Goal: Find specific page/section: Find specific page/section

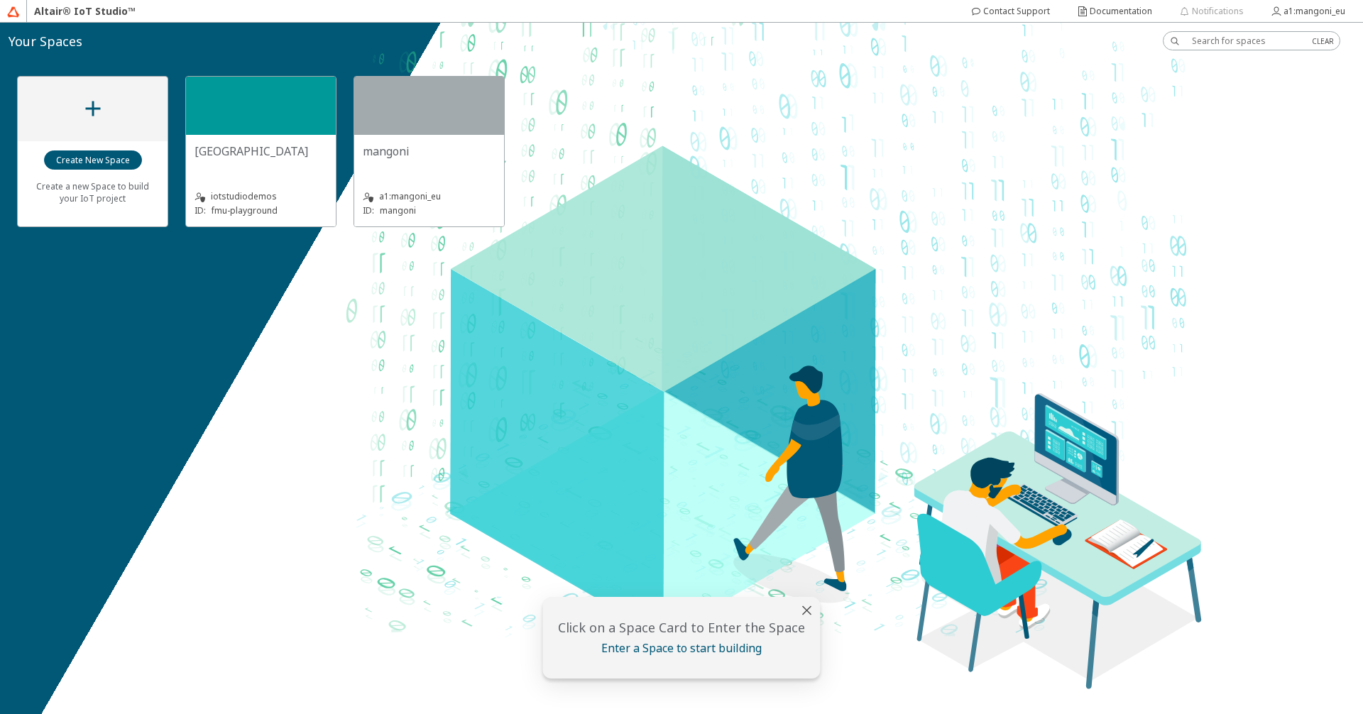
click at [300, 169] on div "[GEOGRAPHIC_DATA]" at bounding box center [261, 157] width 133 height 28
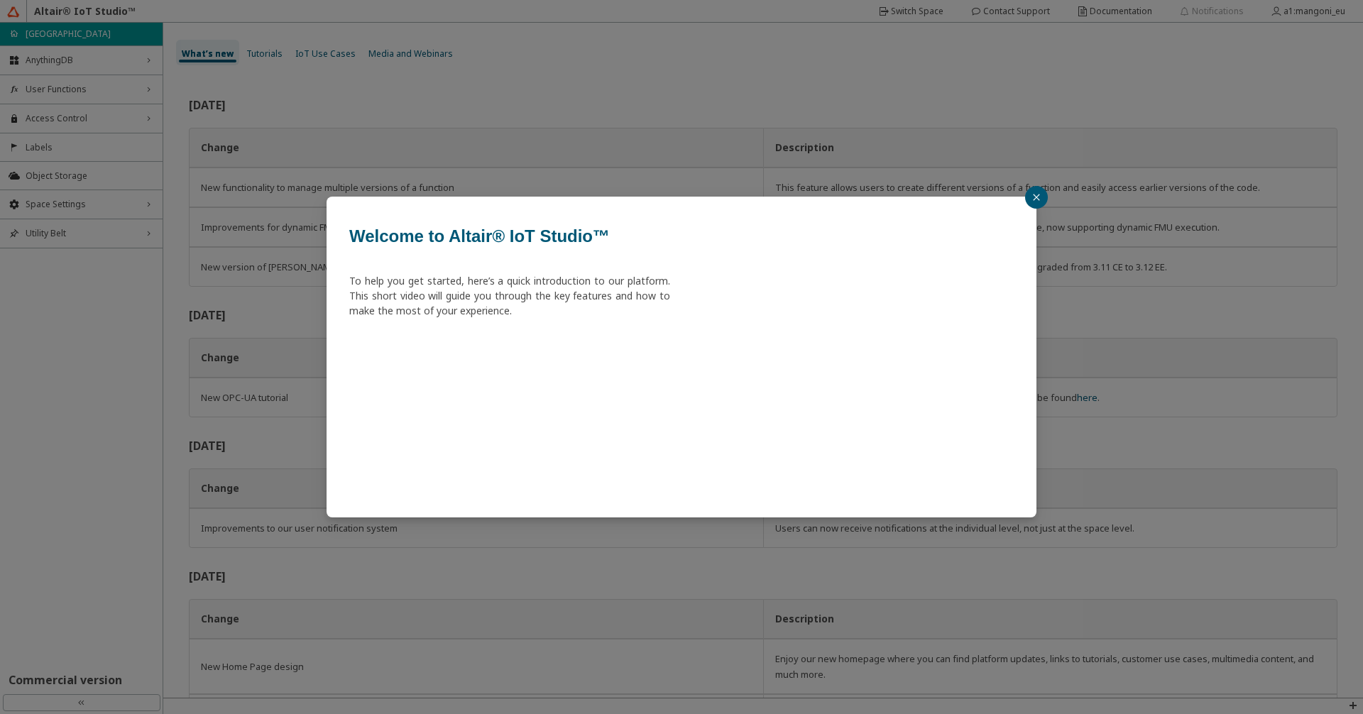
click at [1031, 195] on button "button" at bounding box center [1036, 197] width 23 height 23
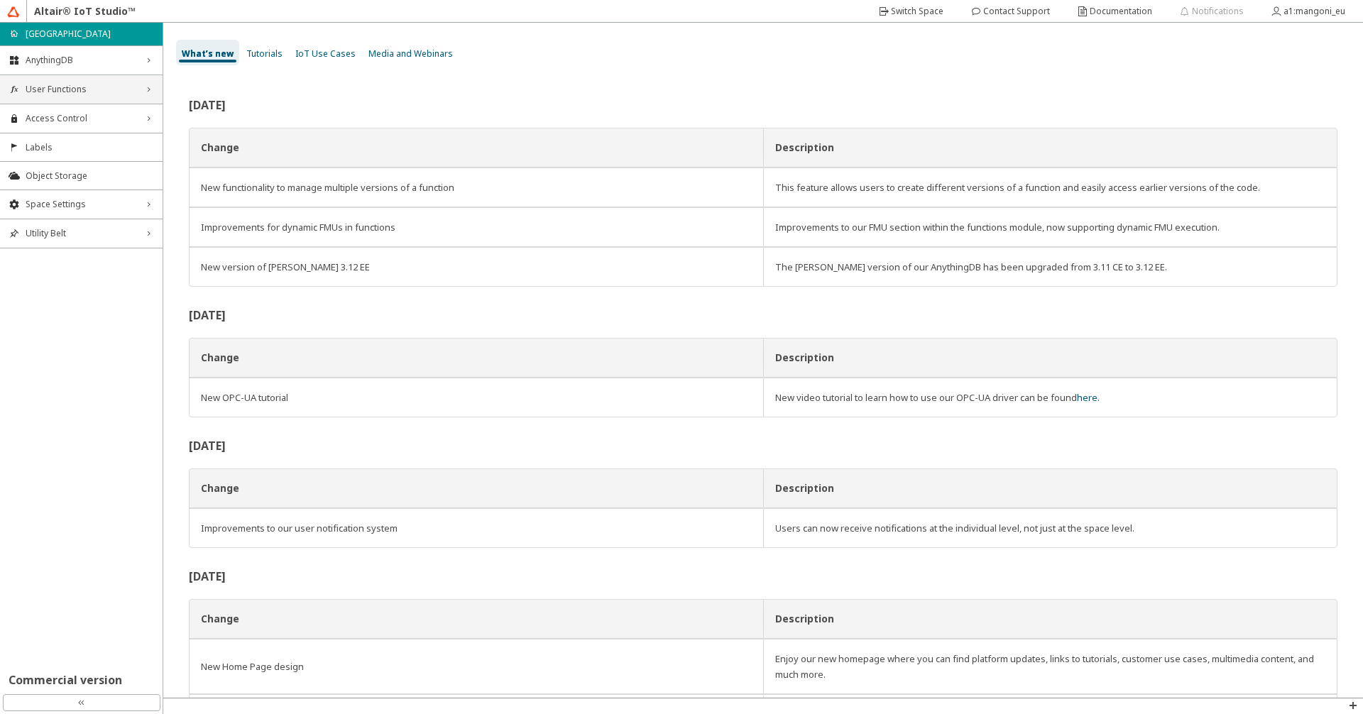
click at [75, 91] on span "User Functions" at bounding box center [81, 89] width 111 height 11
click at [69, 117] on span "Functions" at bounding box center [90, 116] width 128 height 11
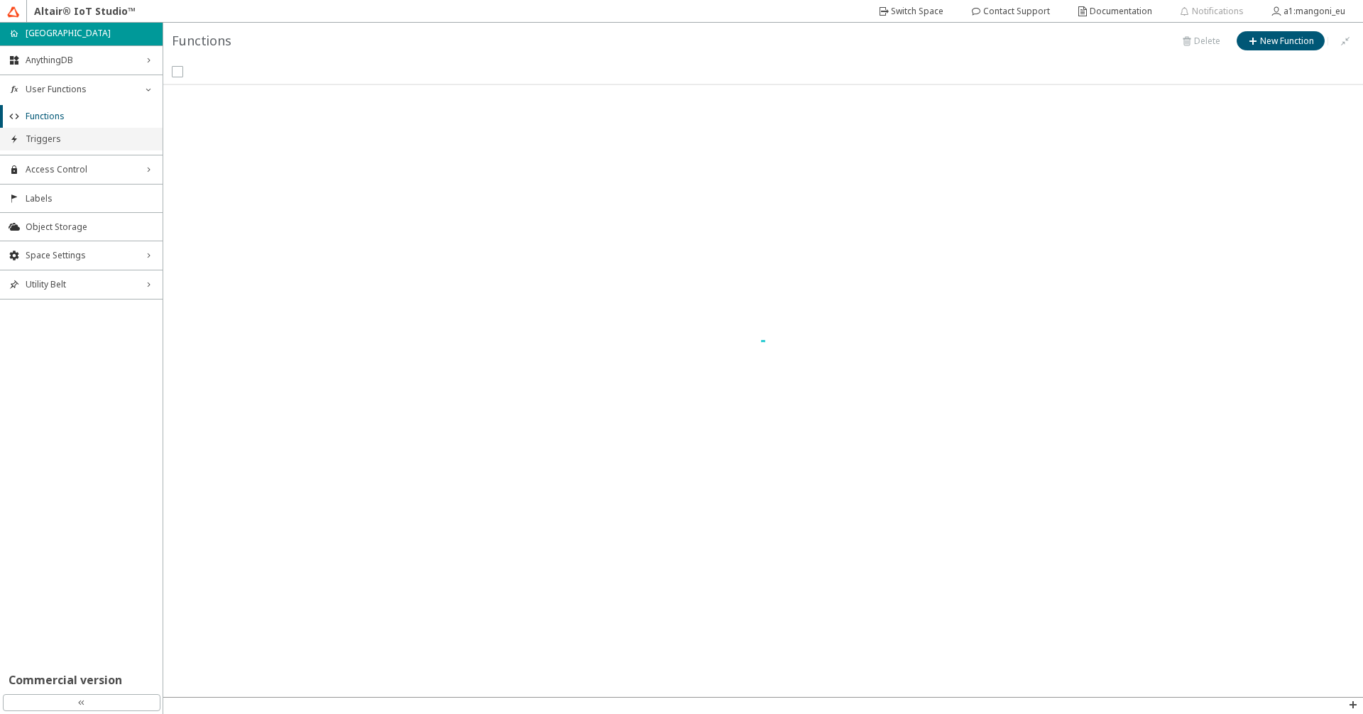
click at [57, 143] on span "Triggers" at bounding box center [90, 138] width 128 height 11
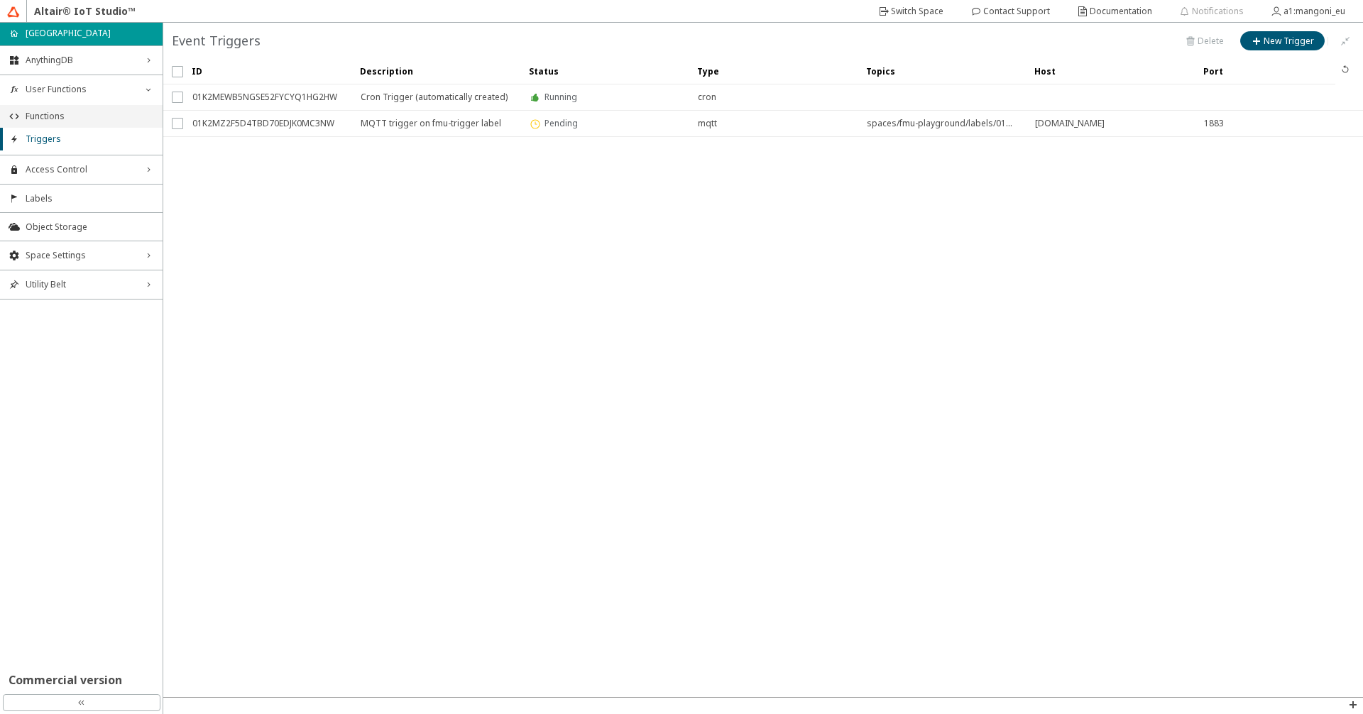
click at [73, 117] on span "Functions" at bounding box center [90, 116] width 128 height 11
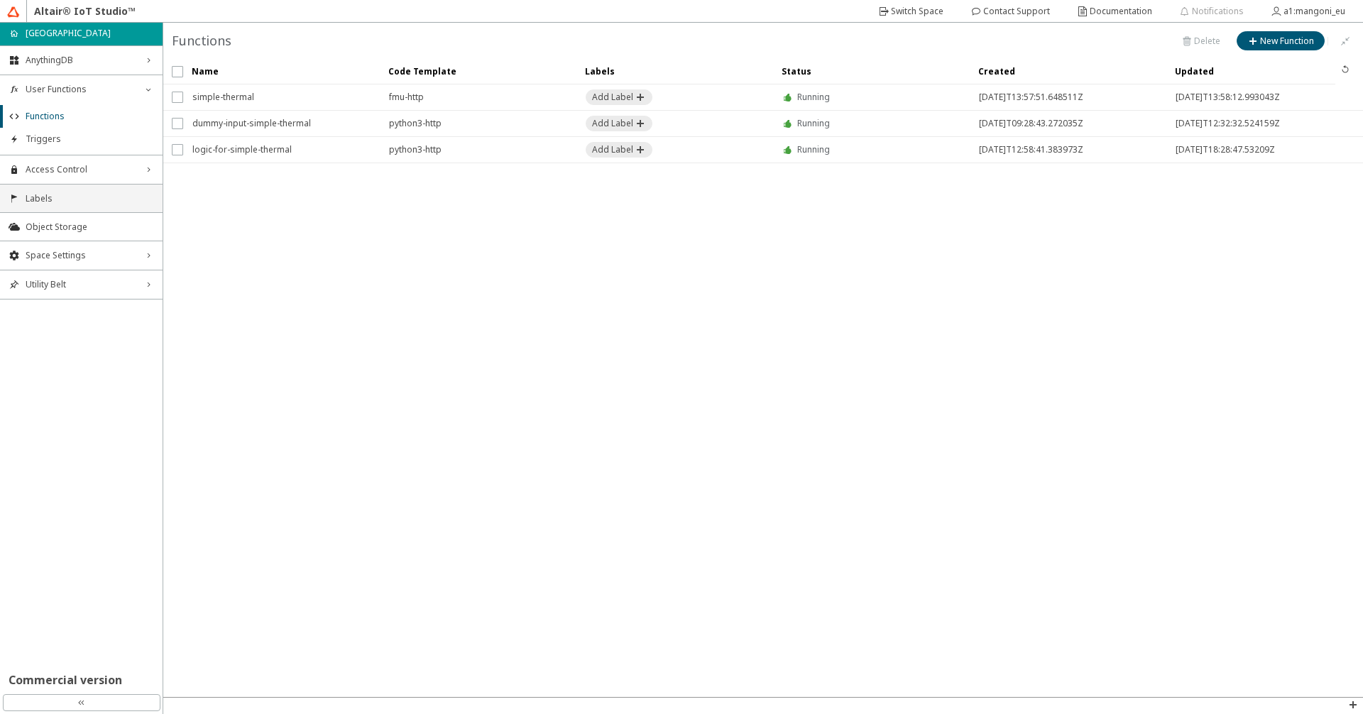
click at [84, 204] on span "Labels" at bounding box center [90, 198] width 128 height 11
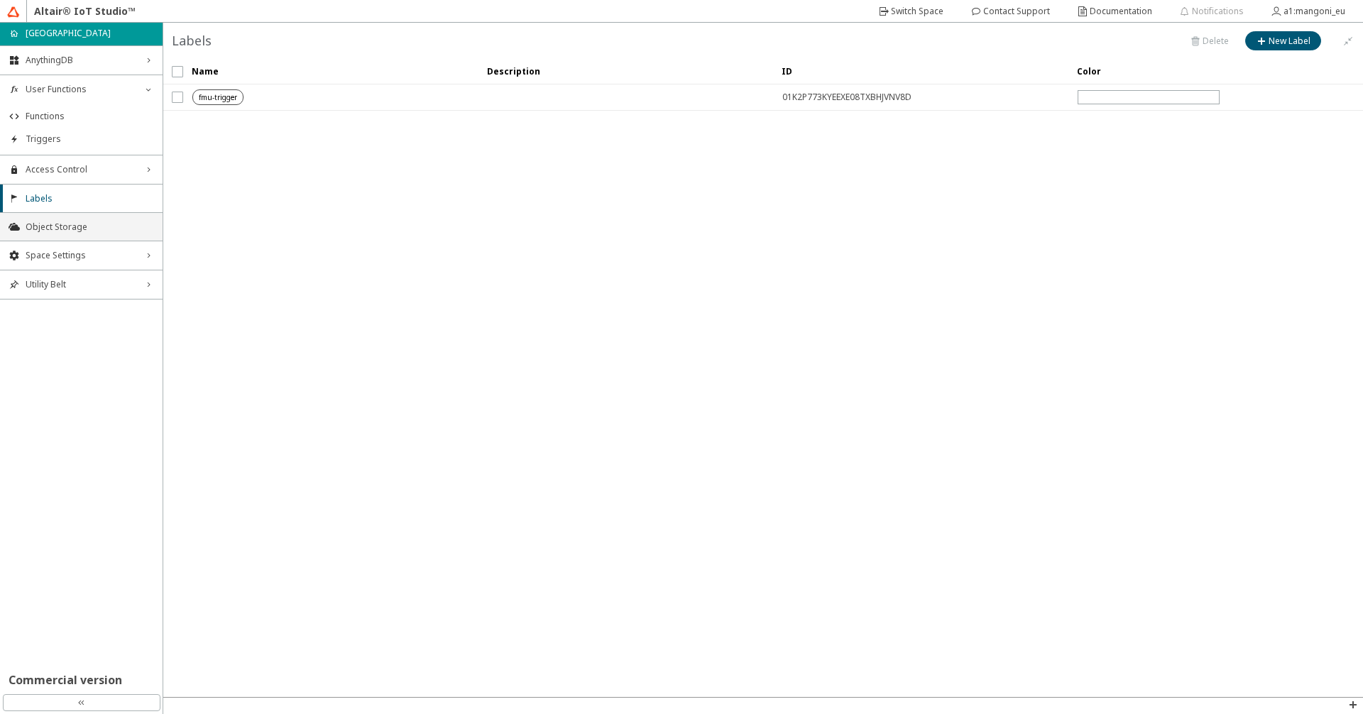
click at [78, 226] on span "Object Storage" at bounding box center [90, 226] width 128 height 11
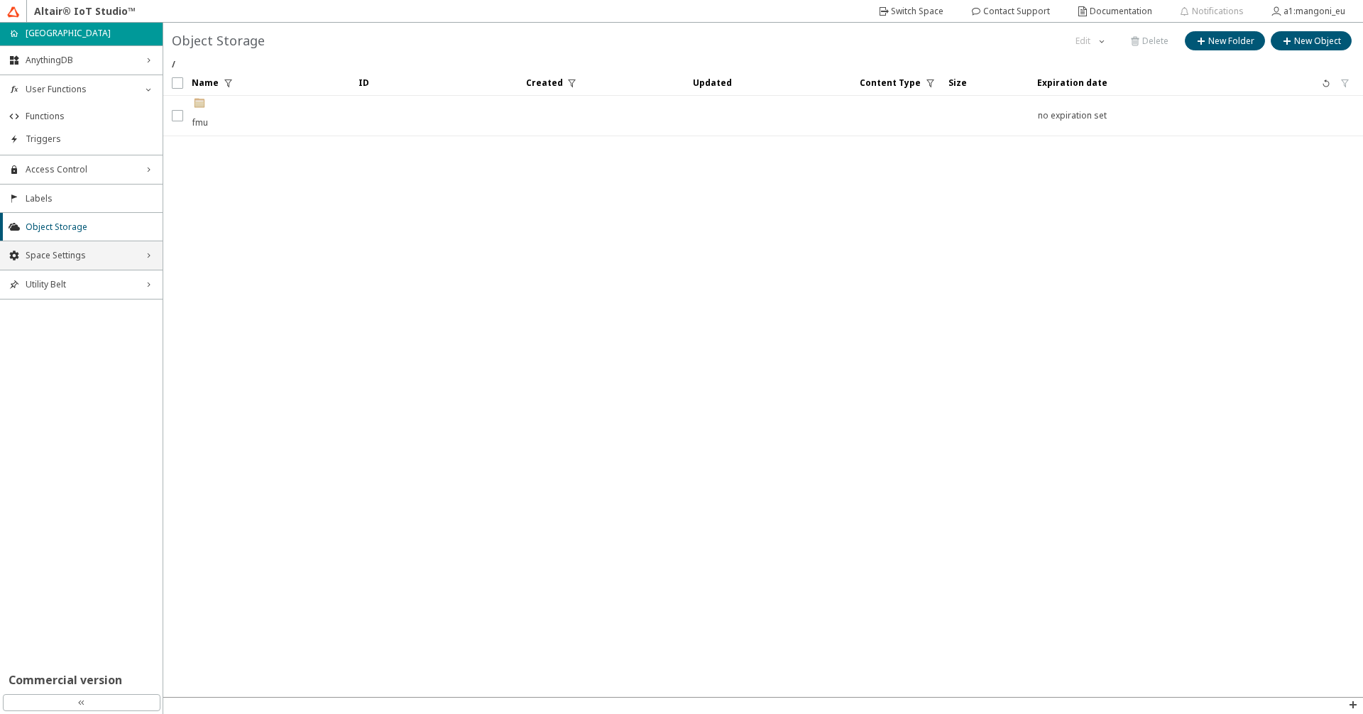
click at [72, 257] on span "Space Settings" at bounding box center [81, 255] width 111 height 11
click at [208, 121] on div ".cls-1{fill:url(#linear-gradient);}.cls-2{fill:#c3954c;}.cls-3{fill:#fdfeff;}.c…" at bounding box center [200, 116] width 17 height 40
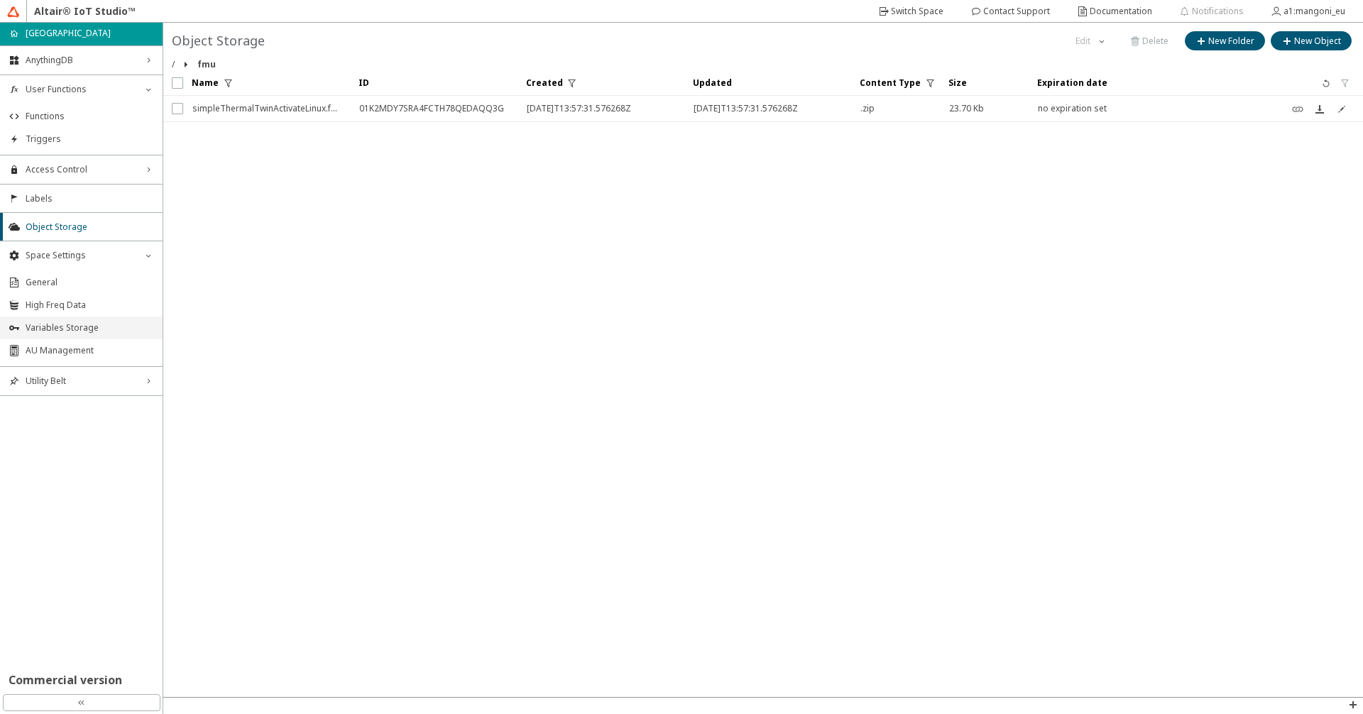
click at [64, 330] on span "Variables Storage" at bounding box center [90, 327] width 128 height 11
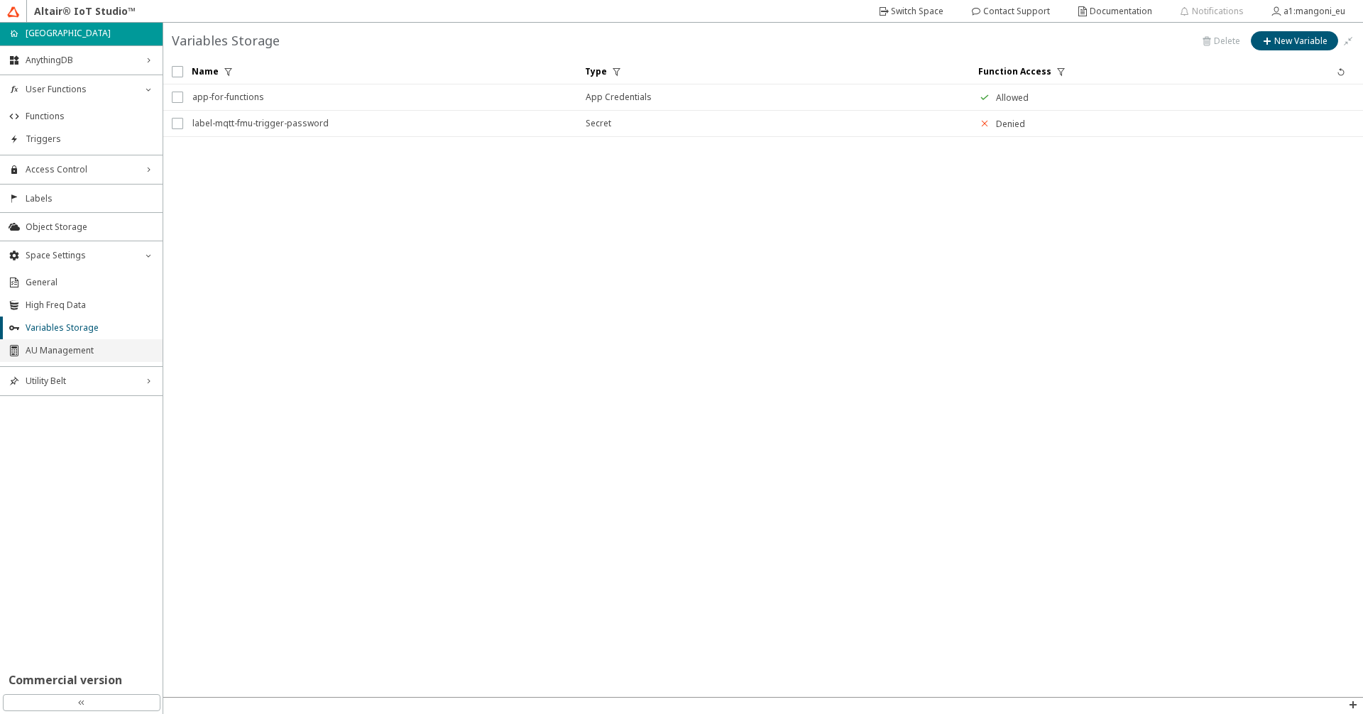
click at [70, 350] on span "AU Management" at bounding box center [90, 350] width 128 height 11
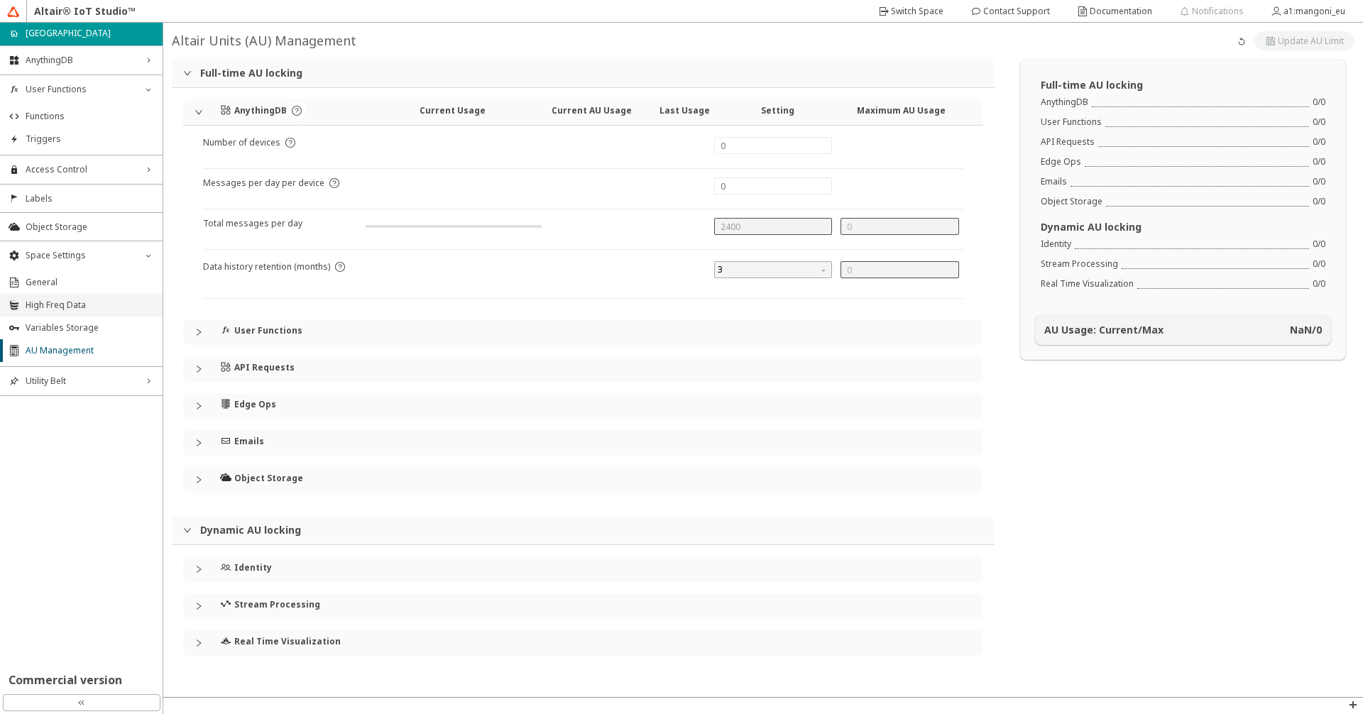
type input "1"
type input "0"
click at [93, 306] on span "High Freq Data" at bounding box center [90, 305] width 128 height 11
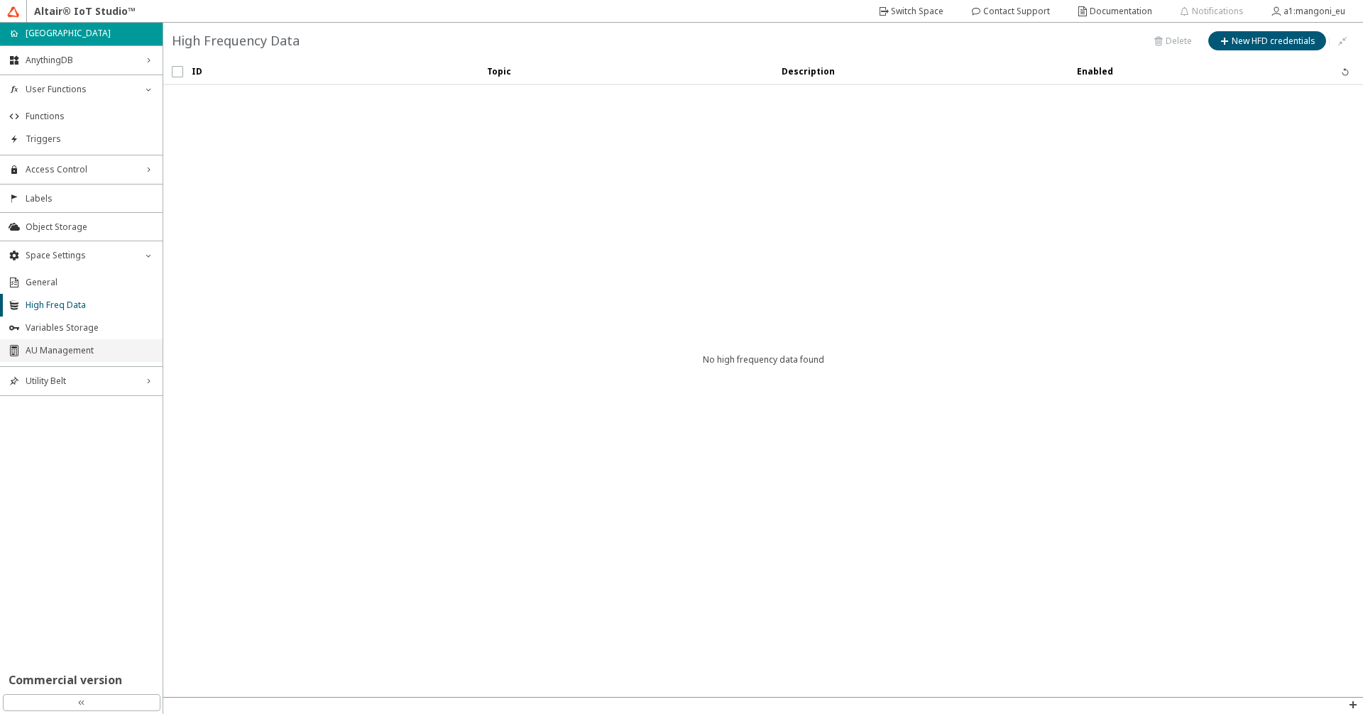
click at [75, 351] on span "AU Management" at bounding box center [90, 350] width 128 height 11
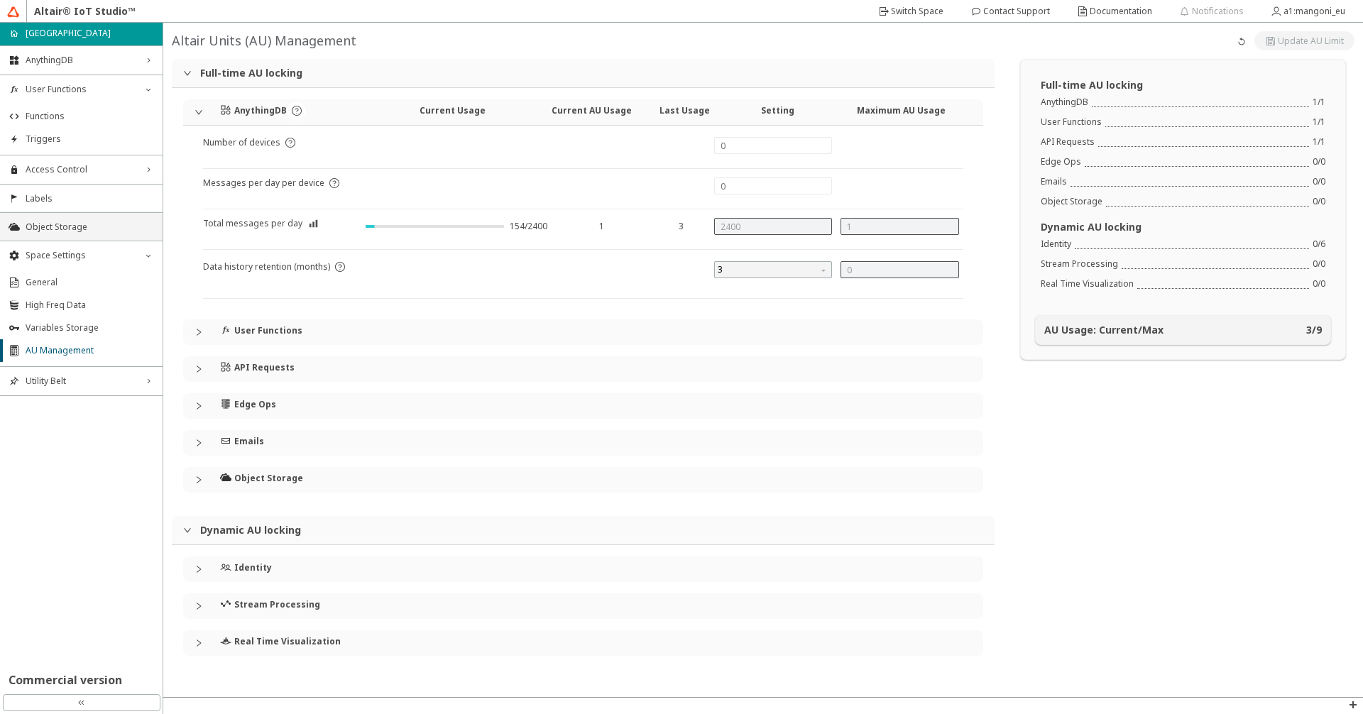
click at [83, 231] on span "Object Storage" at bounding box center [90, 226] width 128 height 11
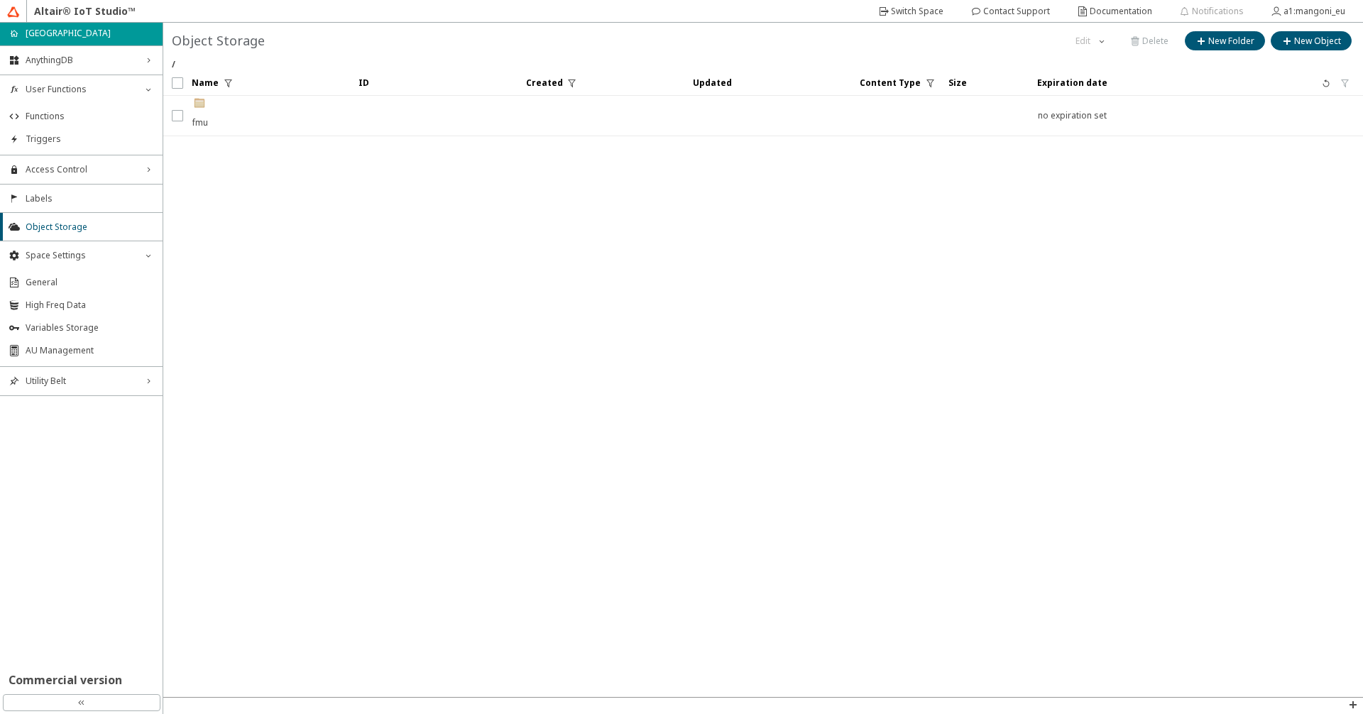
click at [196, 125] on div ".cls-1{fill:url(#linear-gradient);}.cls-2{fill:#c3954c;}.cls-3{fill:#fdfeff;}.c…" at bounding box center [200, 116] width 17 height 40
click at [83, 327] on span "Variables Storage" at bounding box center [90, 327] width 128 height 11
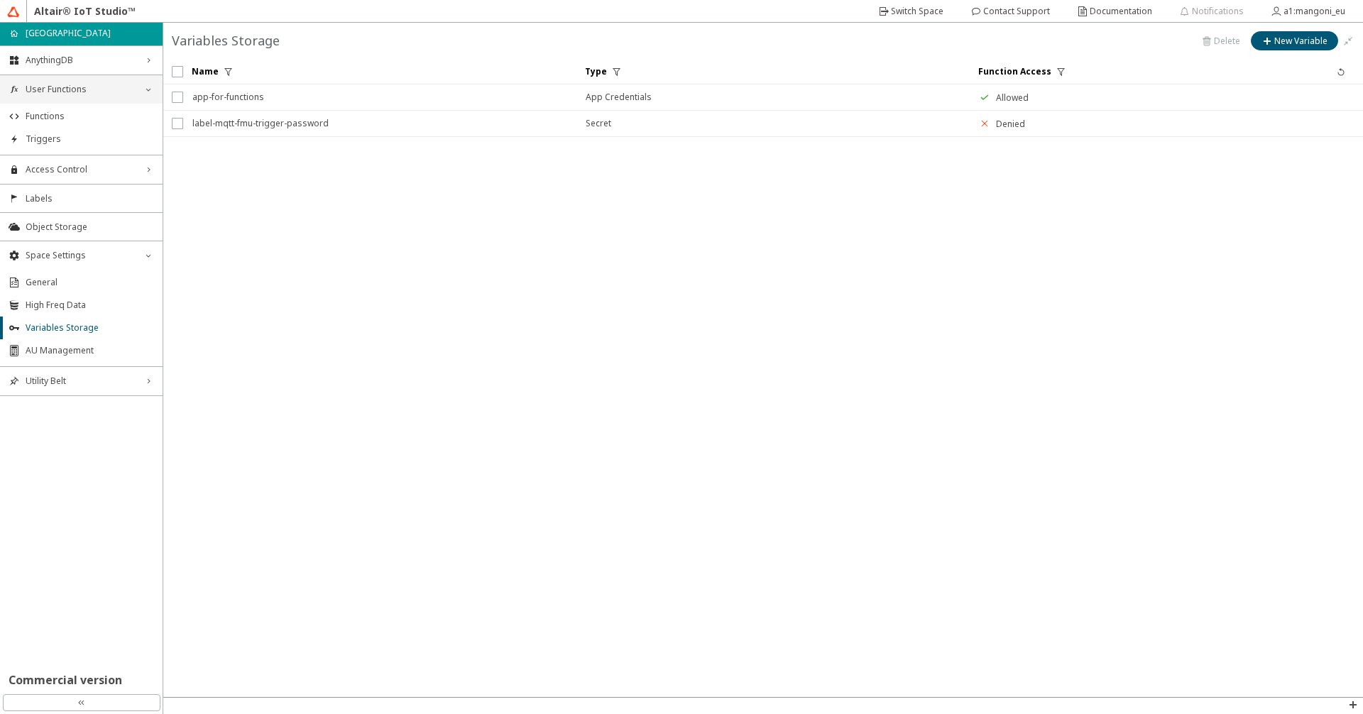
click at [86, 92] on span "User Functions" at bounding box center [81, 89] width 111 height 11
click at [80, 108] on li "Functions" at bounding box center [81, 116] width 163 height 23
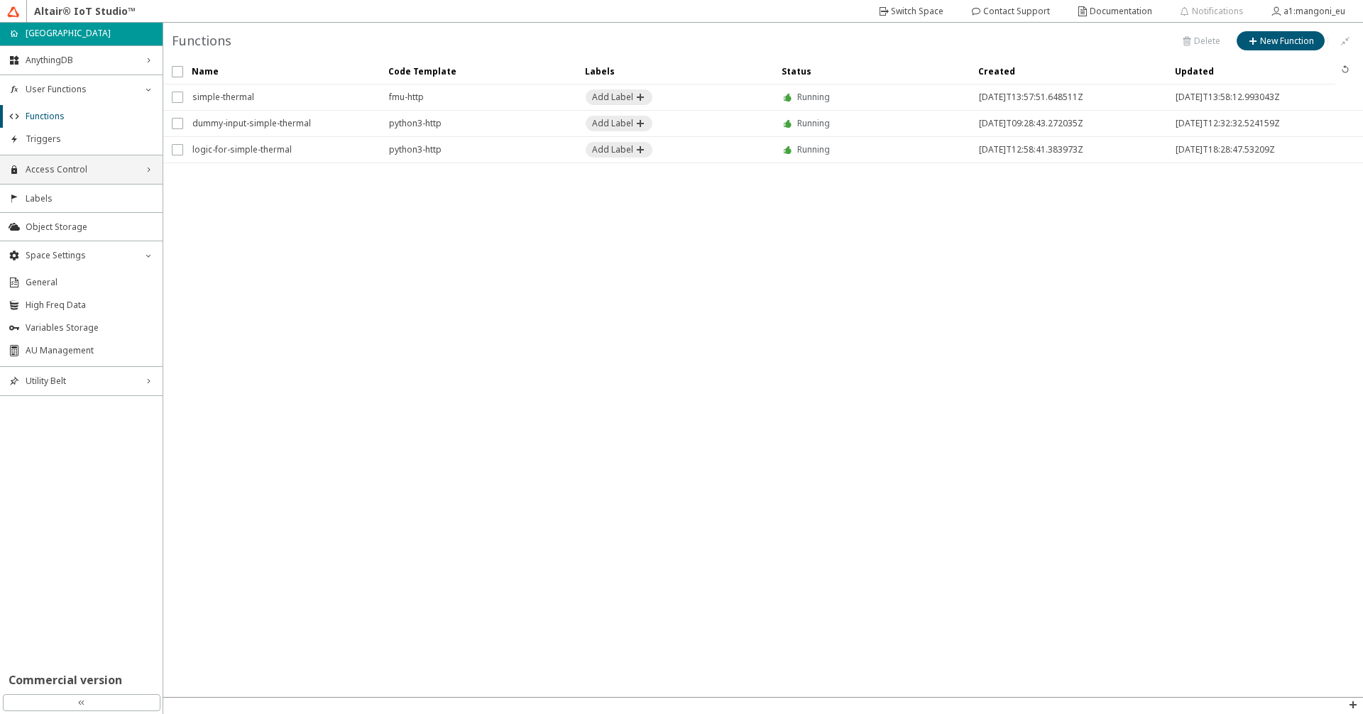
click at [75, 168] on span "Access Control" at bounding box center [81, 169] width 111 height 11
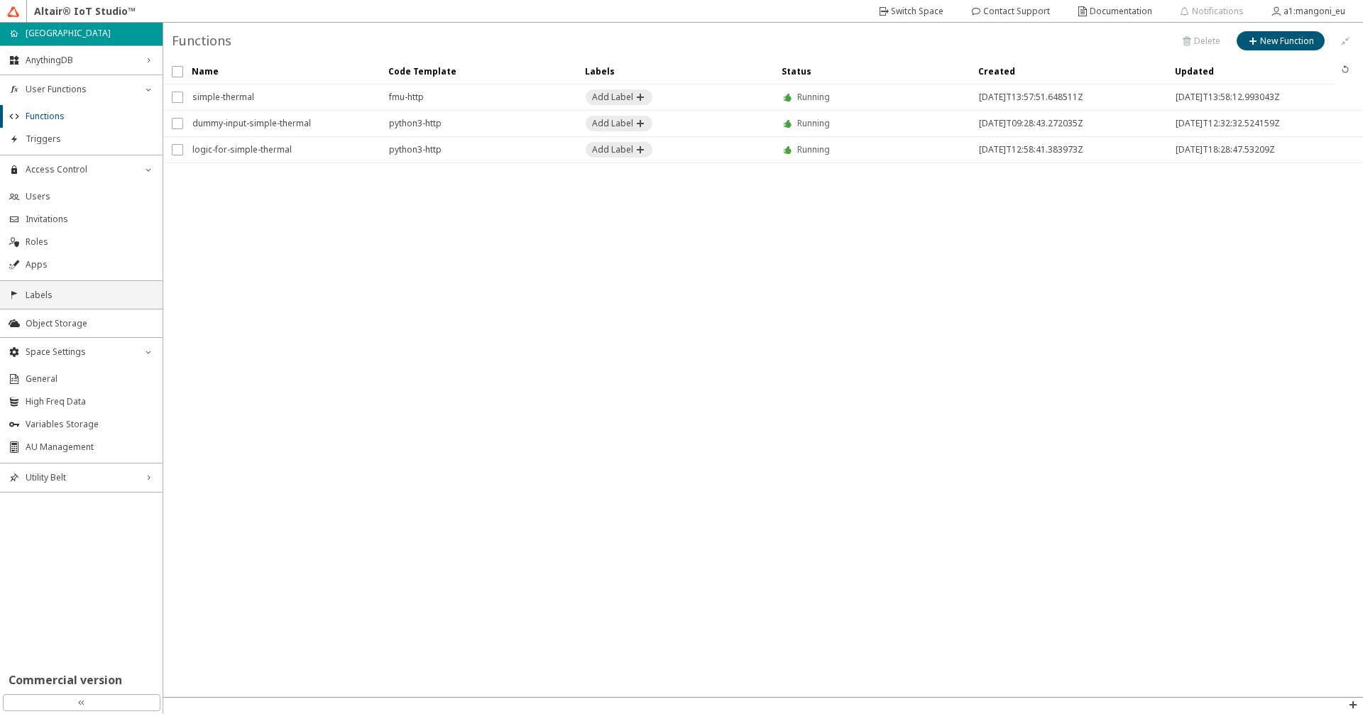
click at [73, 295] on span "Labels" at bounding box center [90, 295] width 128 height 11
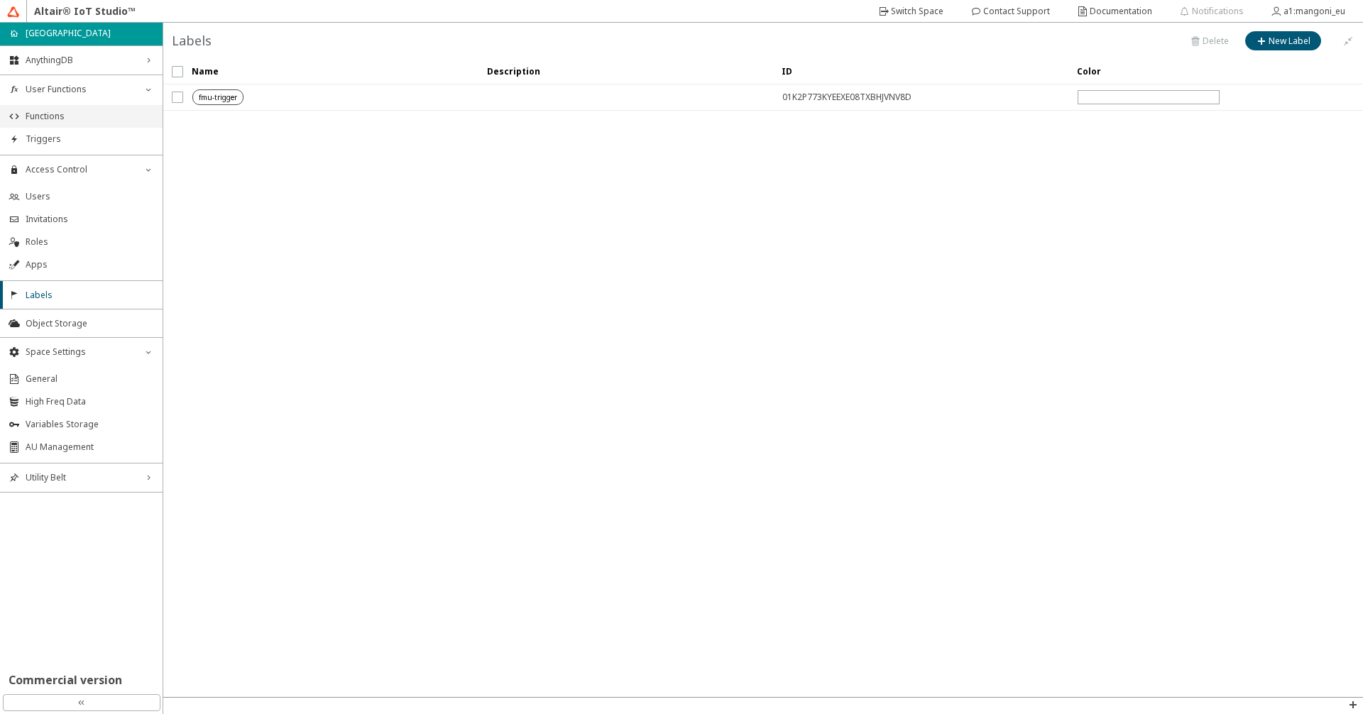
click at [76, 120] on span "Functions" at bounding box center [90, 116] width 128 height 11
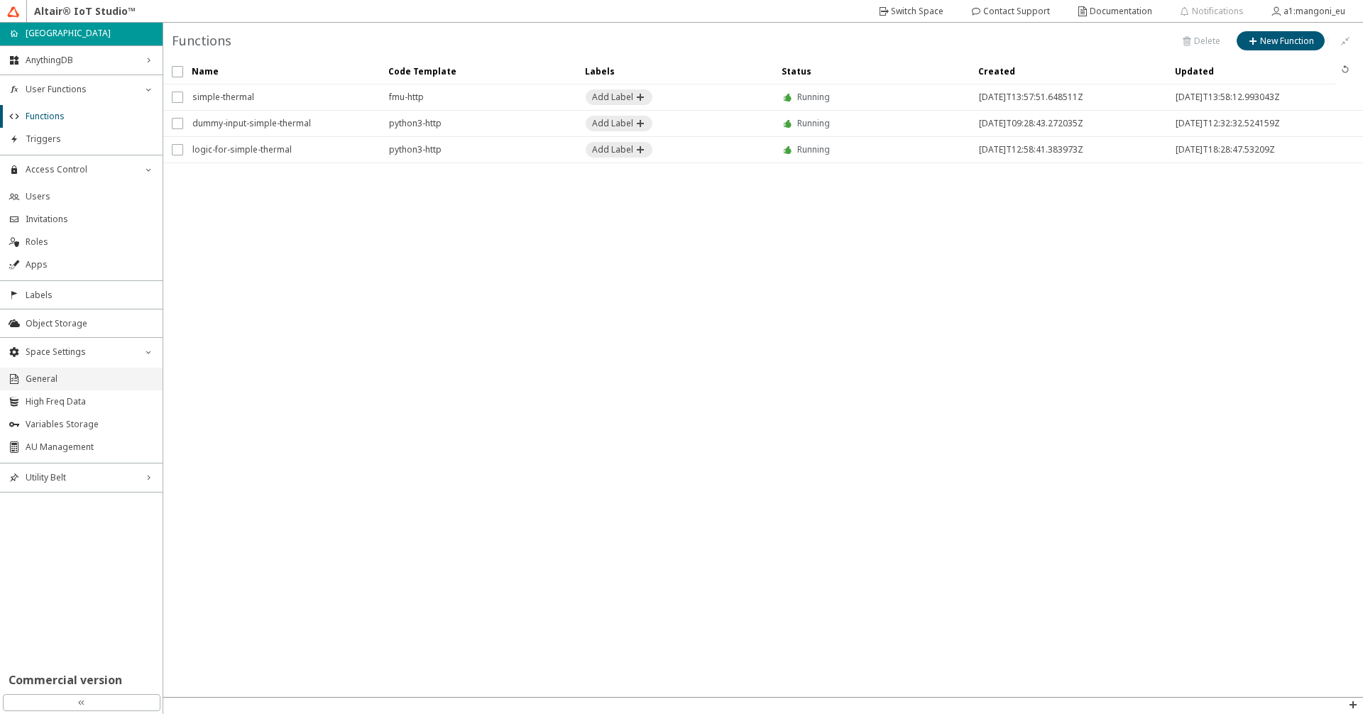
click at [87, 384] on span "General" at bounding box center [90, 378] width 128 height 11
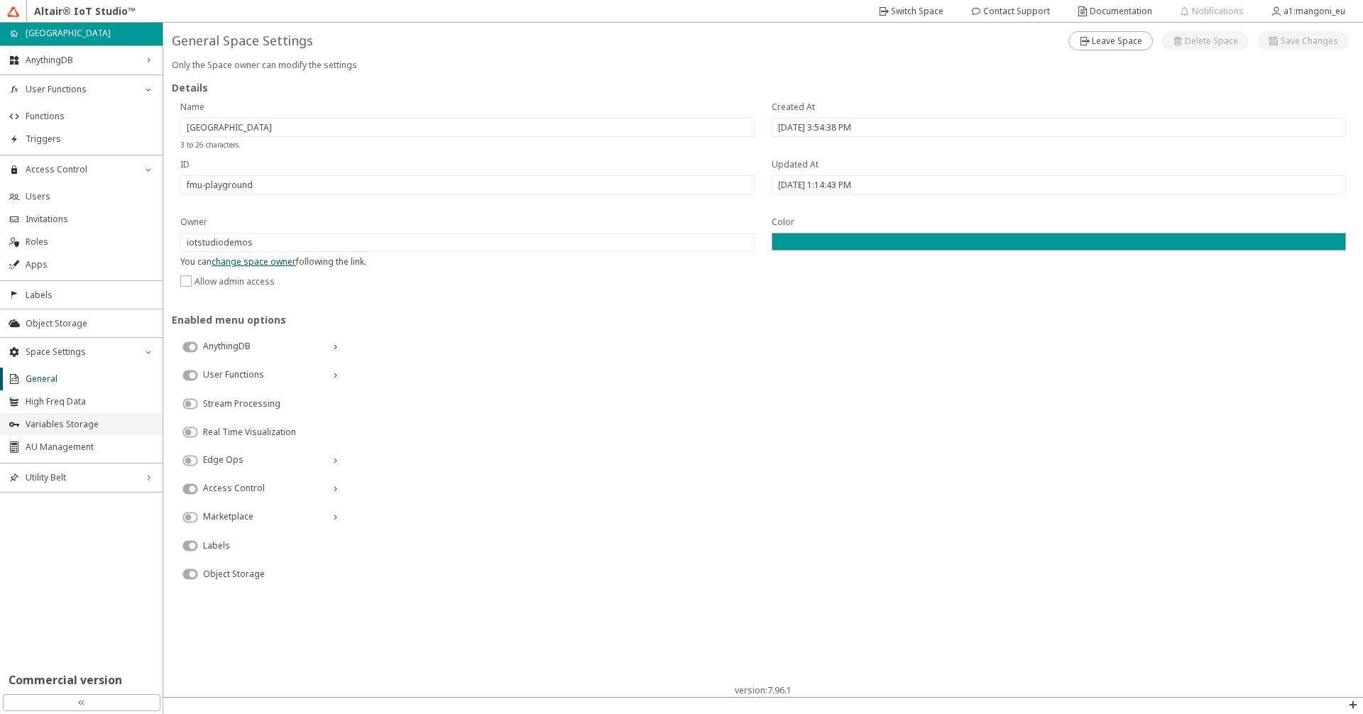
click at [97, 427] on span "Variables Storage" at bounding box center [90, 424] width 128 height 11
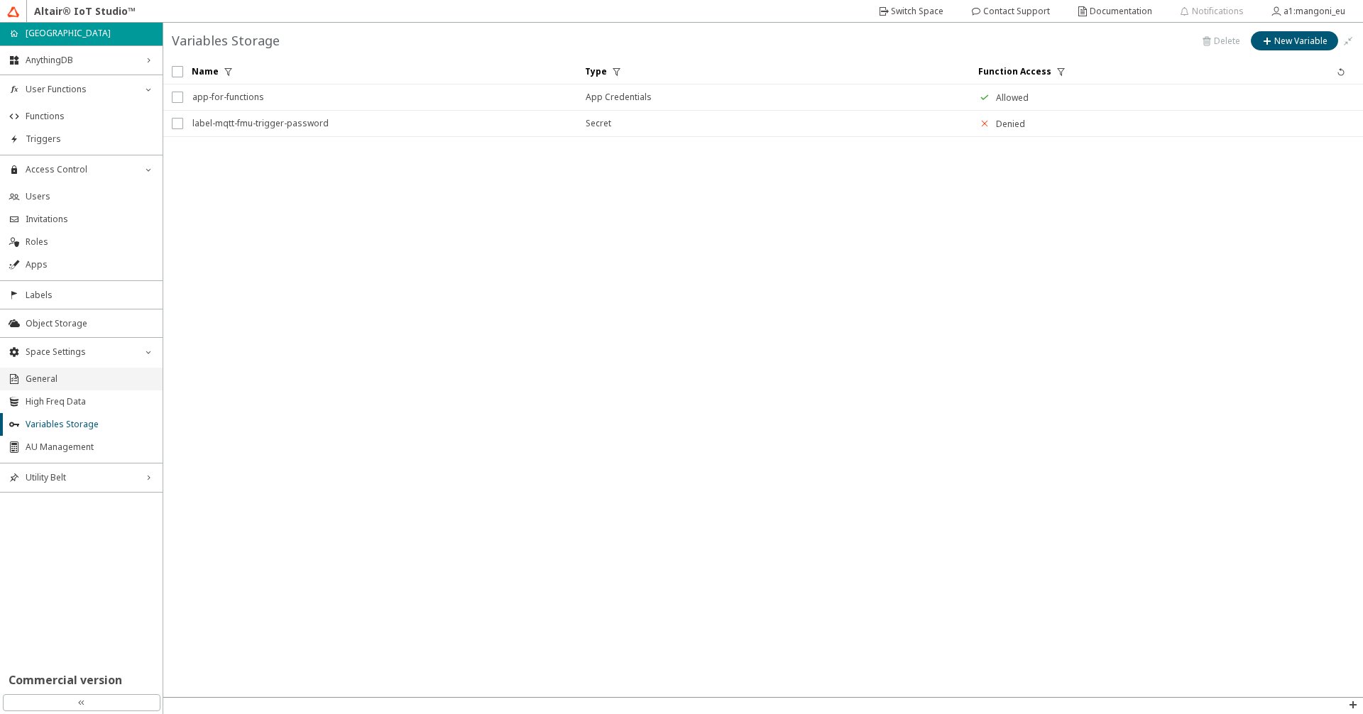
click at [89, 377] on span "General" at bounding box center [90, 378] width 128 height 11
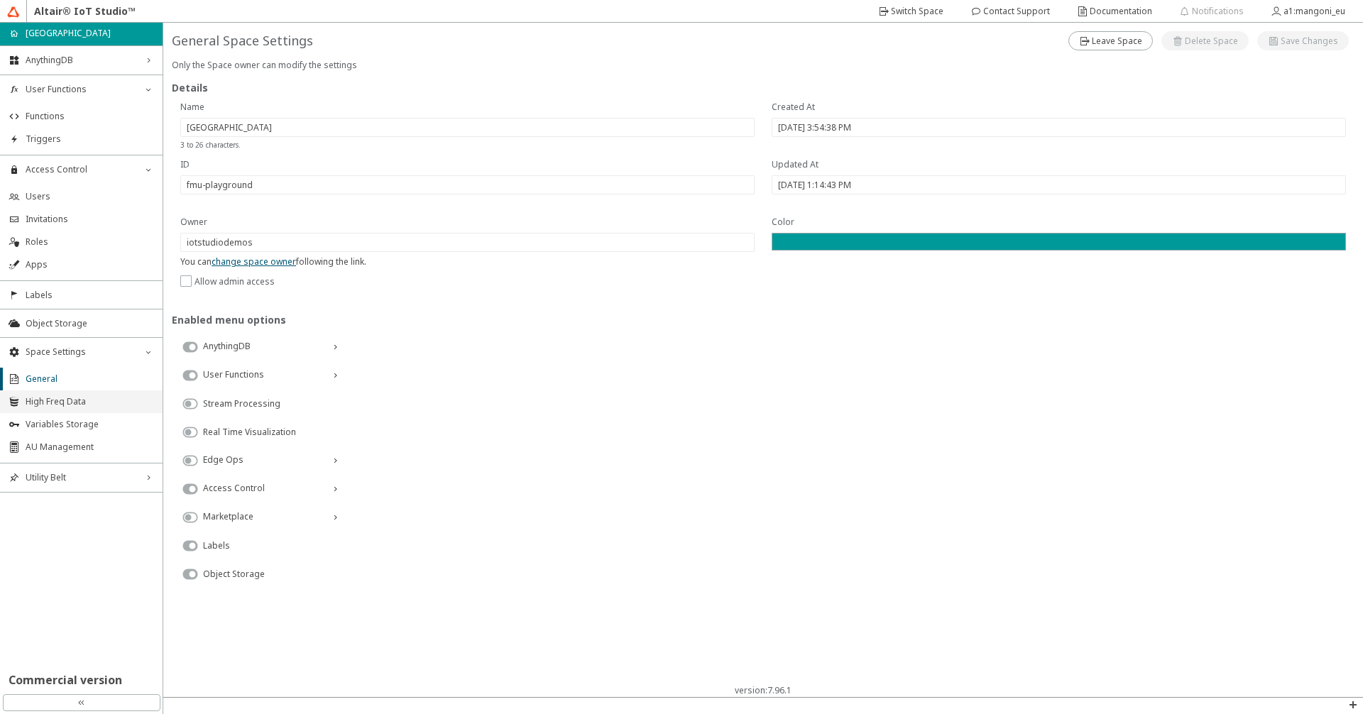
click at [85, 402] on span "High Freq Data" at bounding box center [90, 401] width 128 height 11
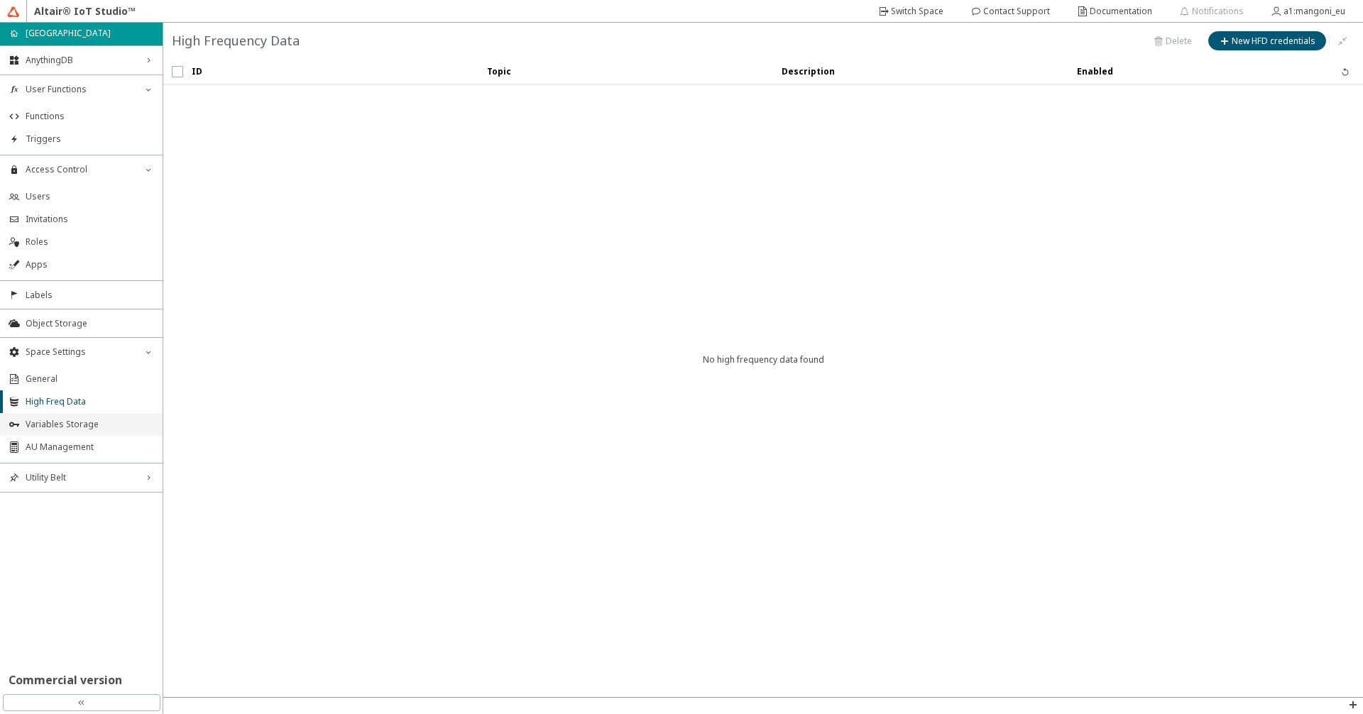
click at [82, 427] on span "Variables Storage" at bounding box center [90, 424] width 128 height 11
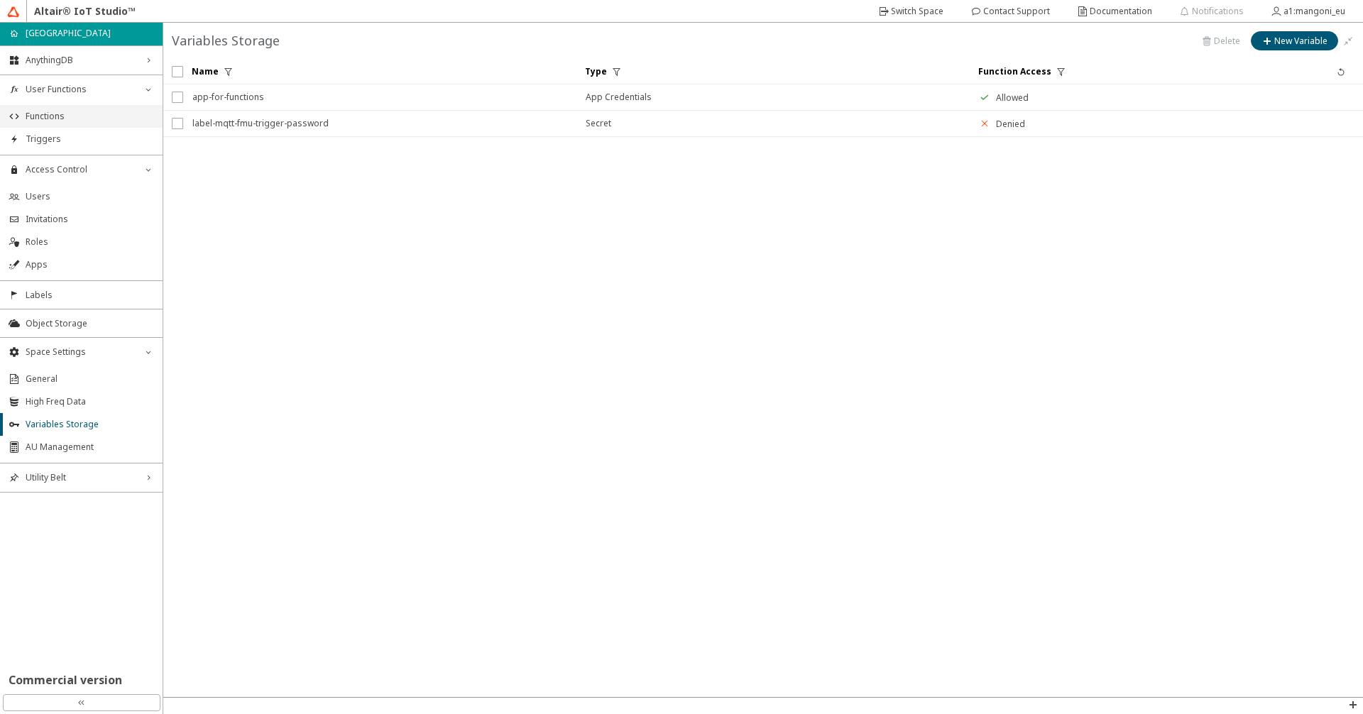
click at [57, 119] on span "Functions" at bounding box center [90, 116] width 128 height 11
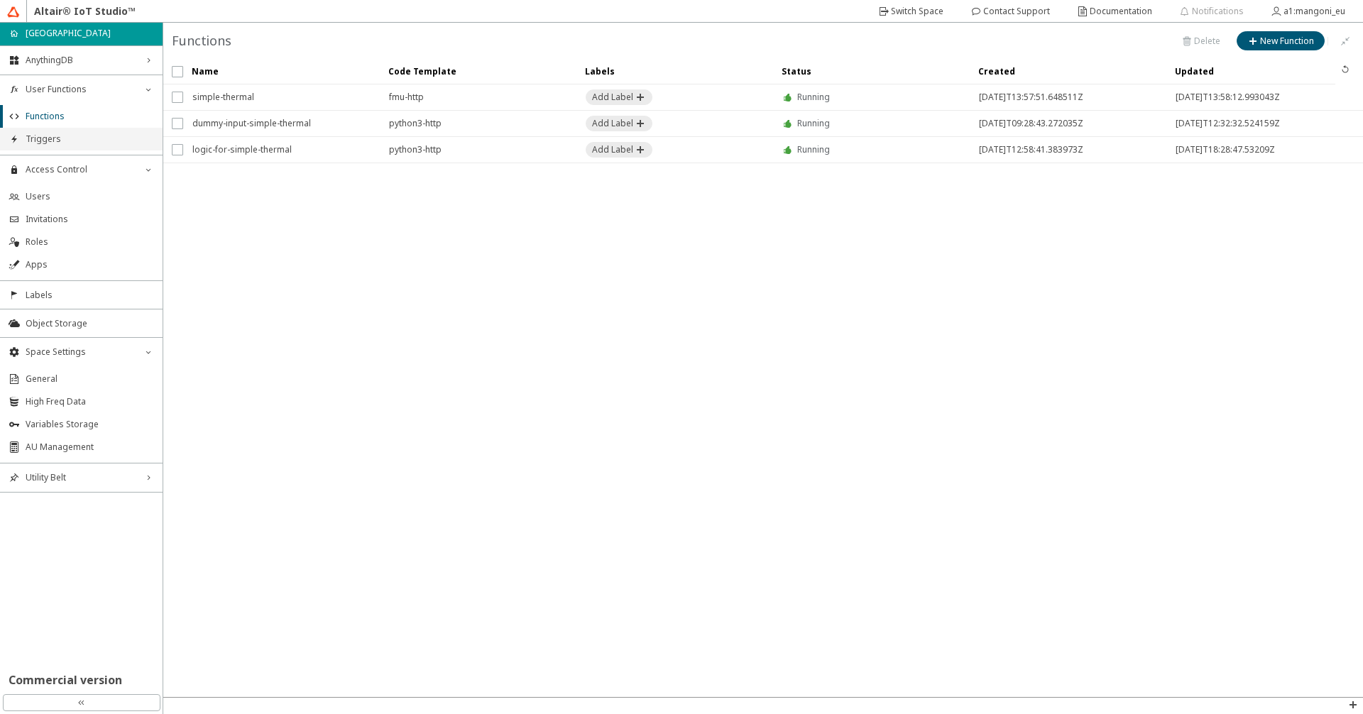
click at [98, 136] on span "Triggers" at bounding box center [90, 138] width 128 height 11
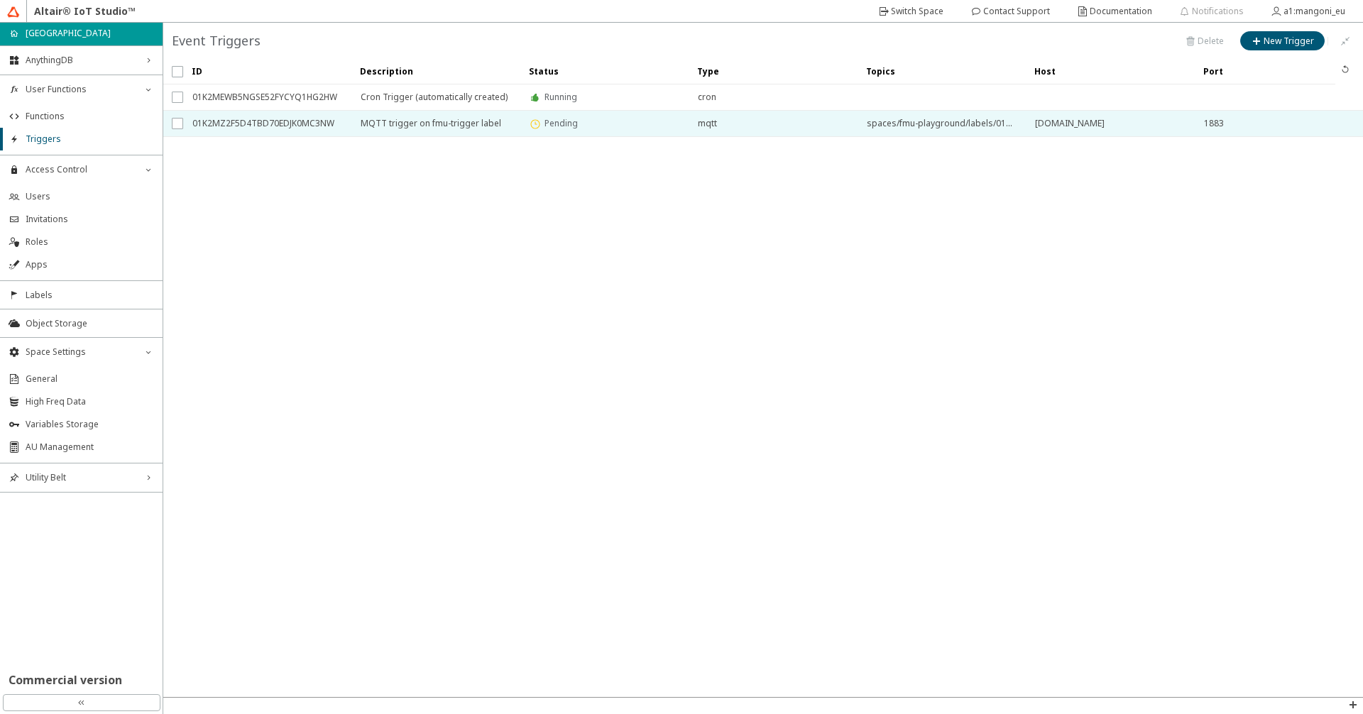
click at [433, 130] on span "MQTT trigger on fmu-trigger label" at bounding box center [436, 124] width 150 height 26
